Goal: Navigation & Orientation: Find specific page/section

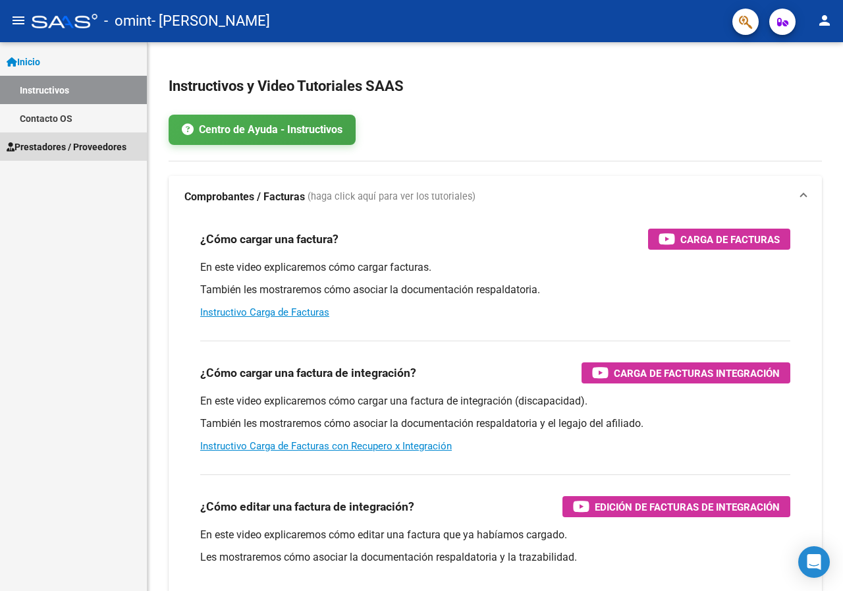
click at [88, 143] on span "Prestadores / Proveedores" at bounding box center [67, 147] width 120 height 14
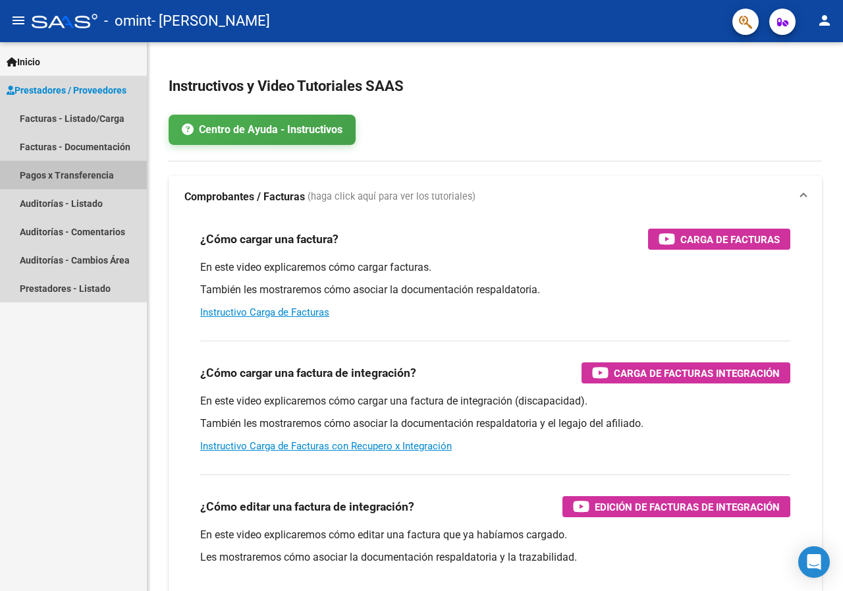
click at [92, 174] on link "Pagos x Transferencia" at bounding box center [73, 175] width 147 height 28
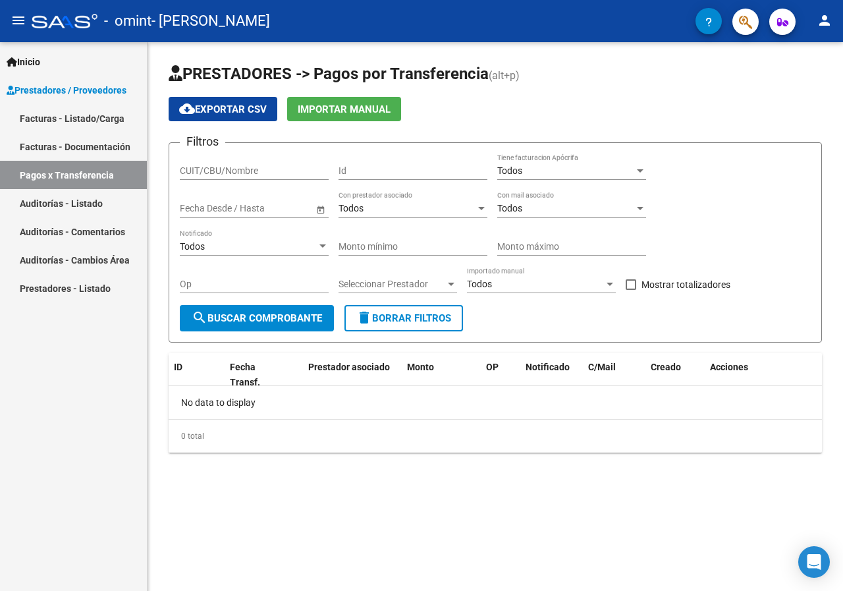
click at [78, 144] on link "Facturas - Documentación" at bounding box center [73, 146] width 147 height 28
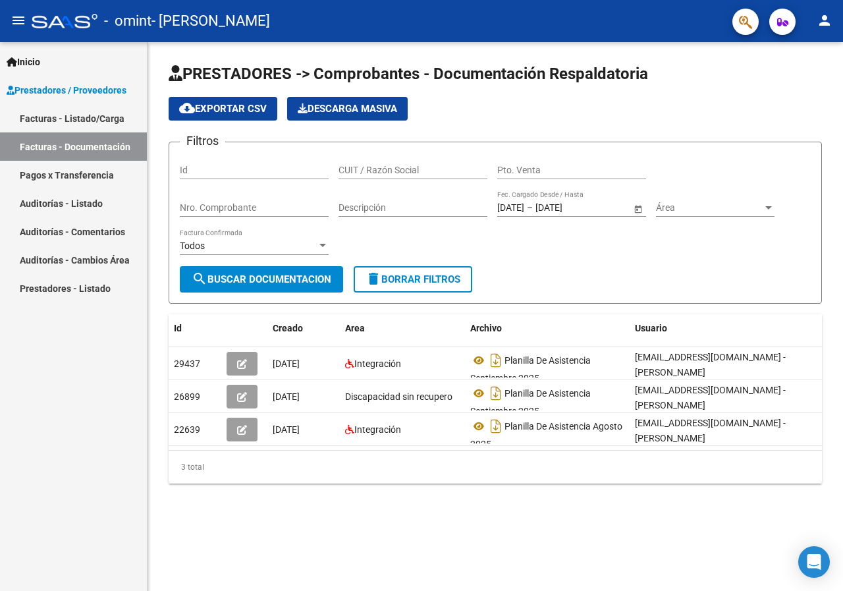
click at [113, 118] on link "Facturas - Listado/Carga" at bounding box center [73, 118] width 147 height 28
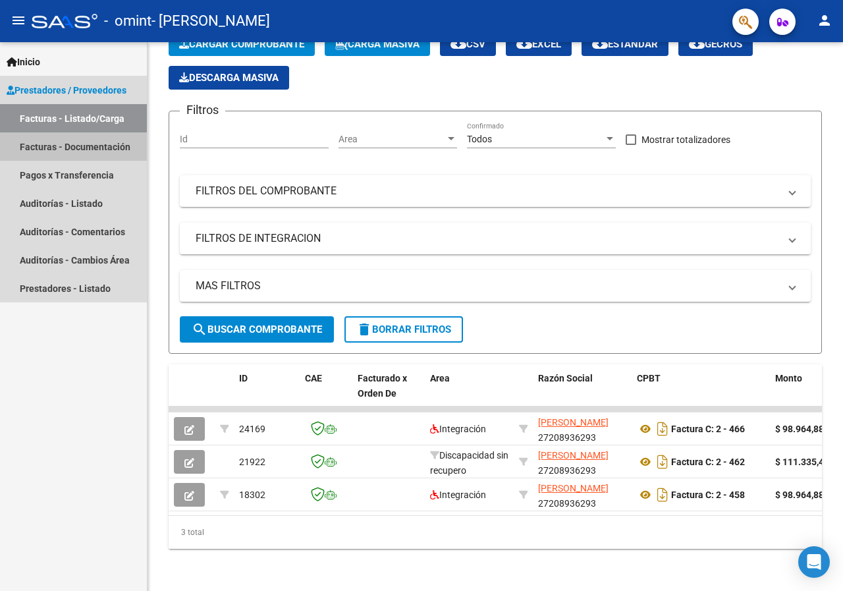
click at [55, 142] on link "Facturas - Documentación" at bounding box center [73, 146] width 147 height 28
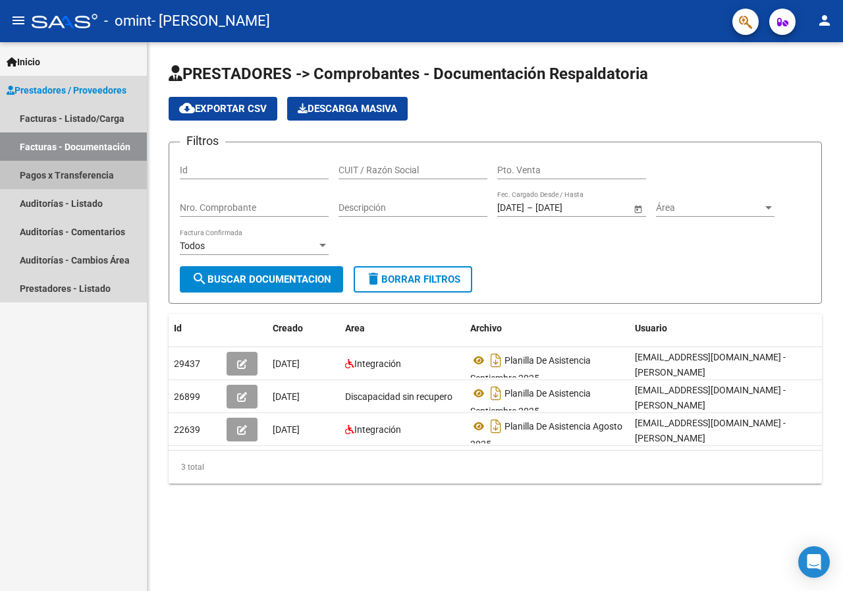
click at [53, 175] on link "Pagos x Transferencia" at bounding box center [73, 175] width 147 height 28
